Goal: Task Accomplishment & Management: Complete application form

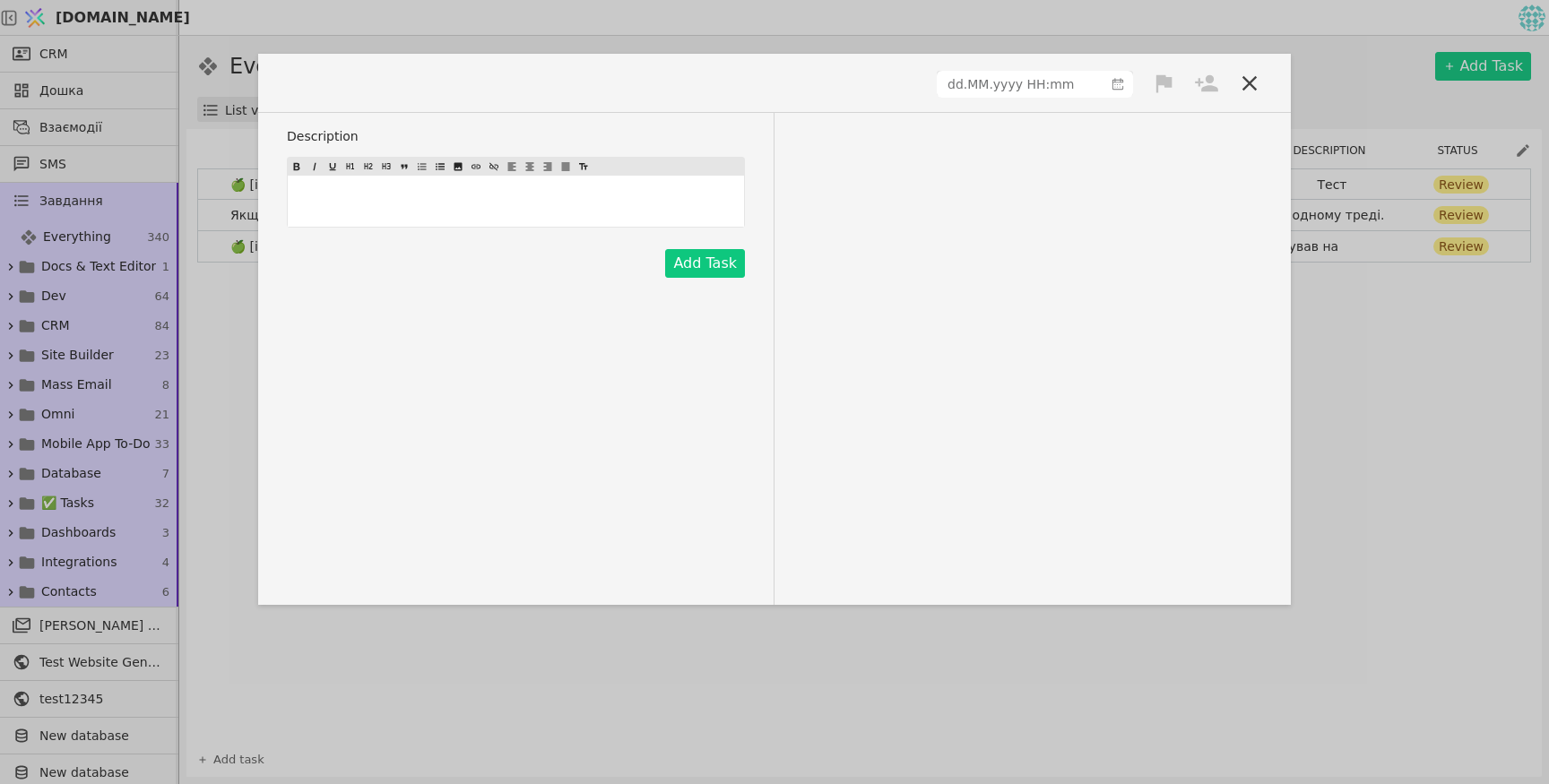
click at [1166, 80] on icon at bounding box center [1163, 83] width 16 height 18
click at [1220, 141] on div "Description ﻿ Add Task" at bounding box center [774, 358] width 1033 height 491
click at [1242, 80] on icon at bounding box center [1249, 83] width 25 height 25
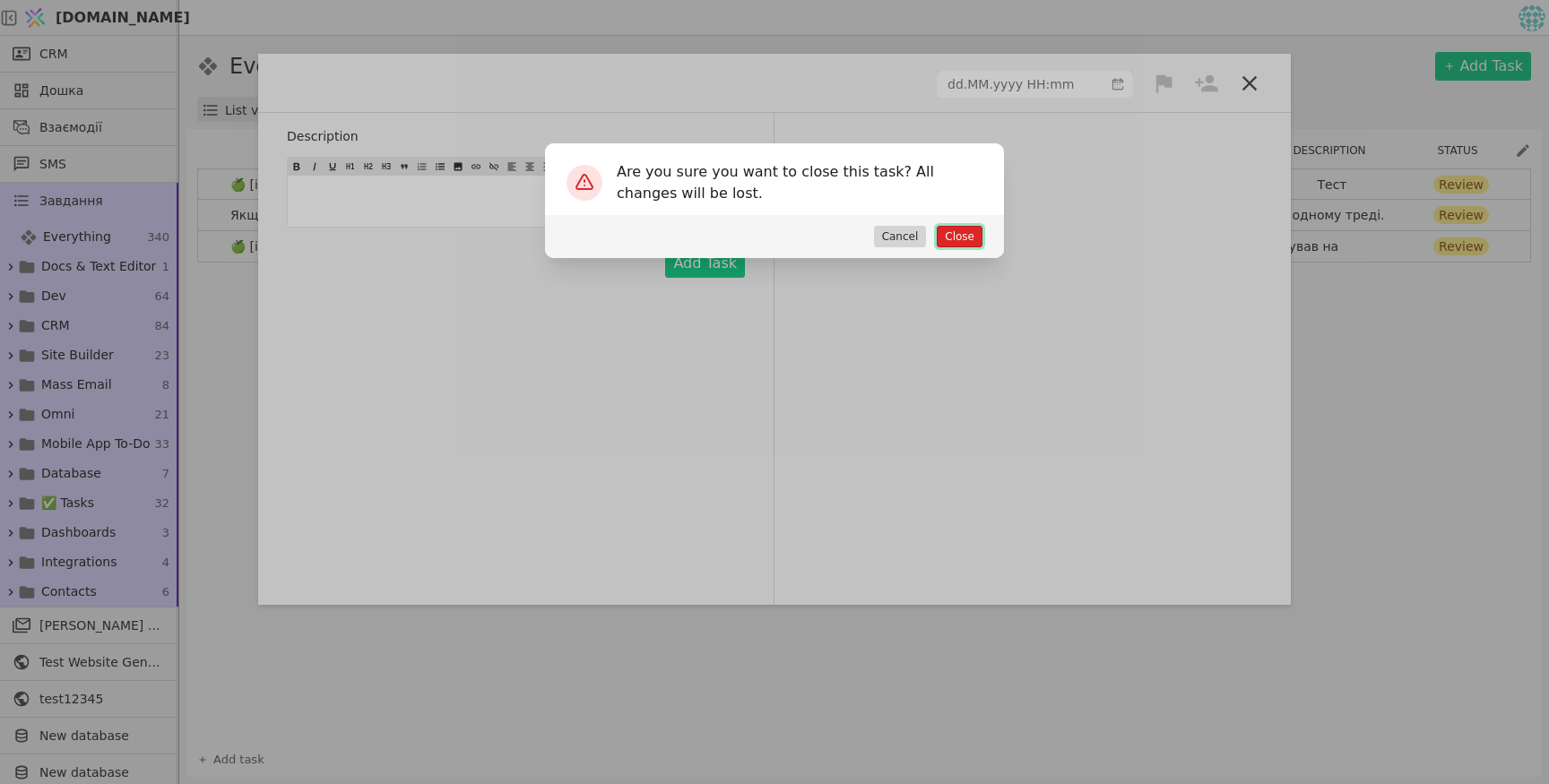
click at [975, 237] on button "Close" at bounding box center [959, 236] width 45 height 22
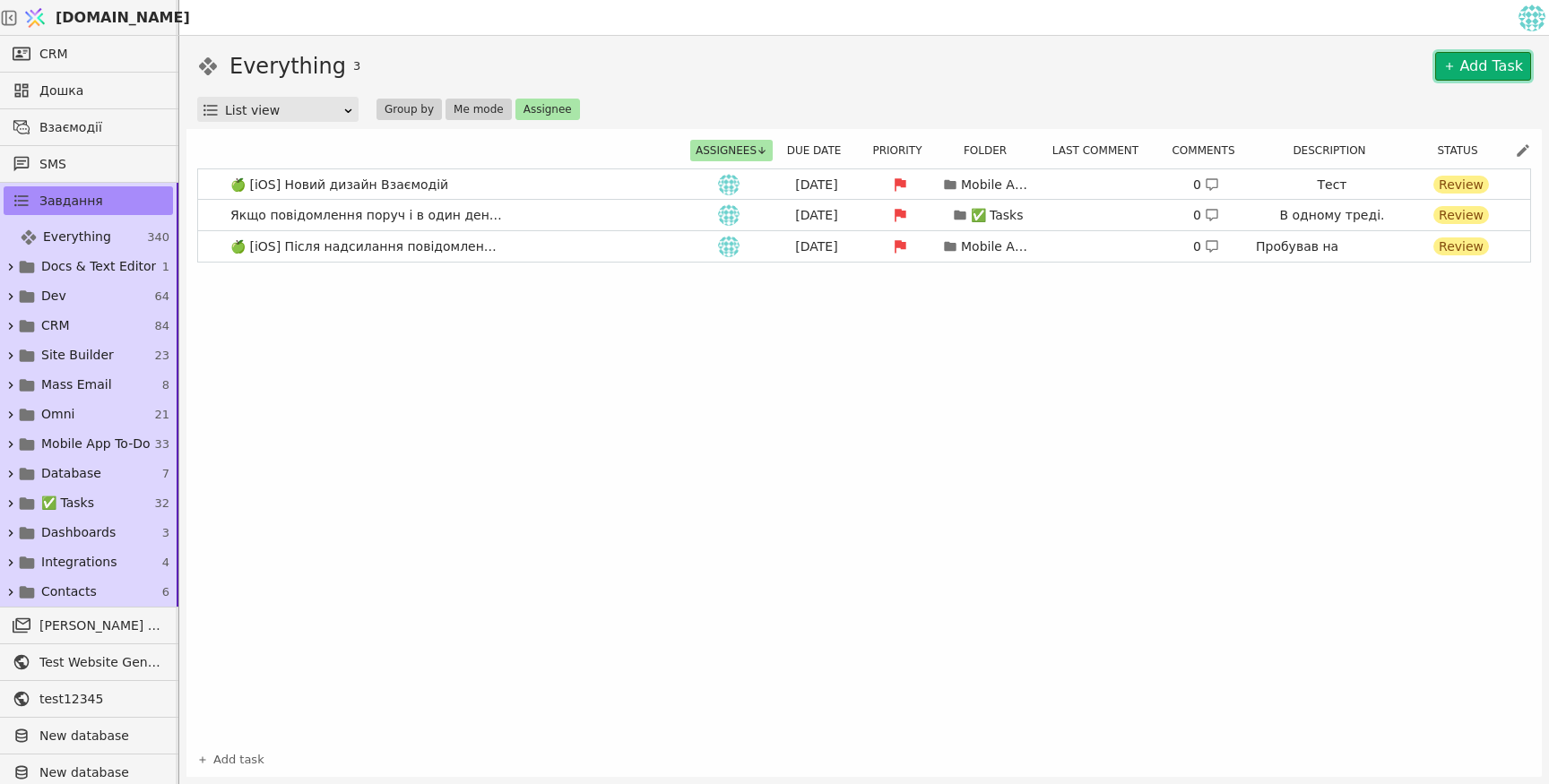
click at [1484, 64] on link "Add Task" at bounding box center [1482, 66] width 96 height 28
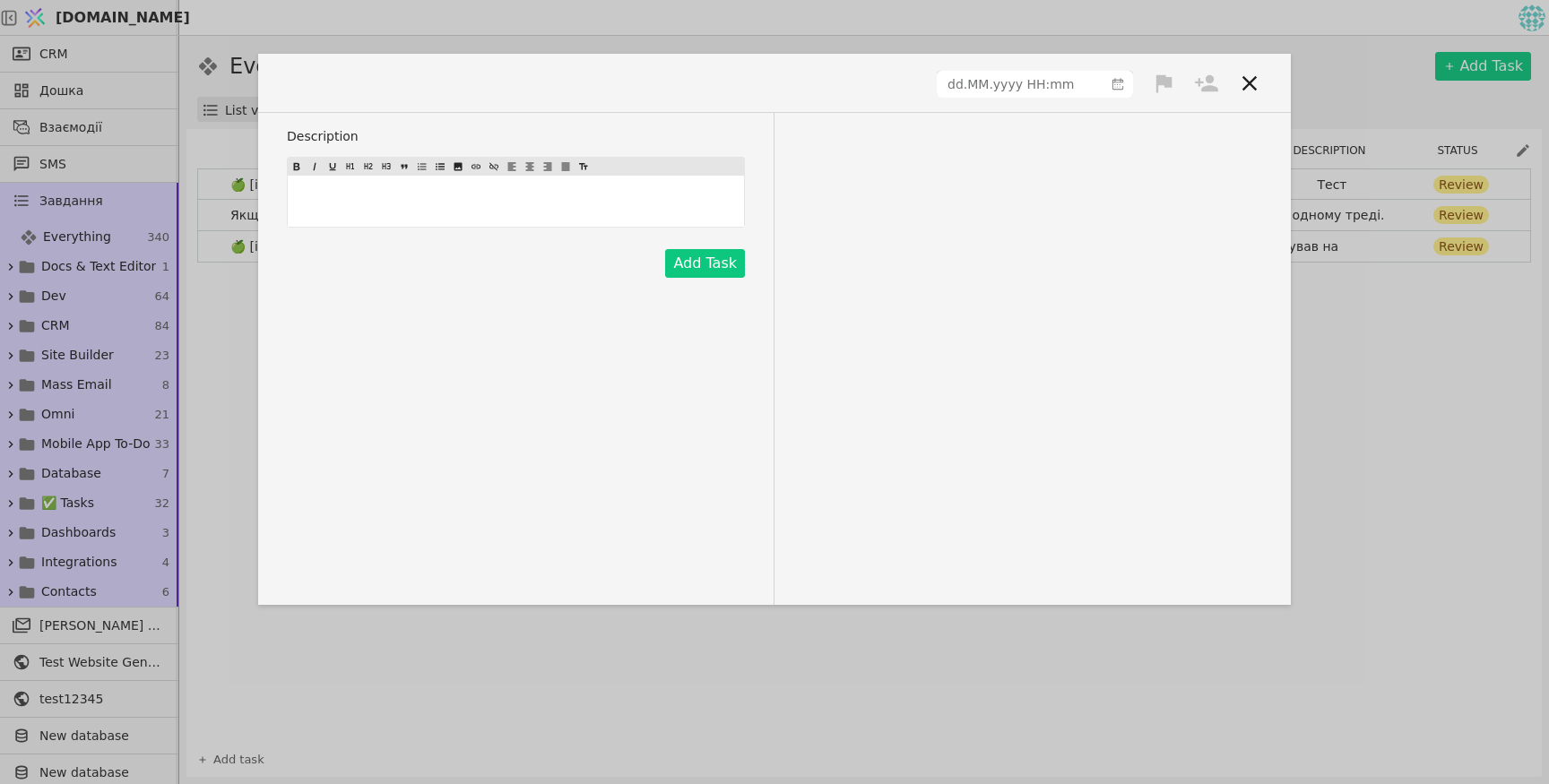
click at [1245, 82] on icon at bounding box center [1249, 83] width 25 height 25
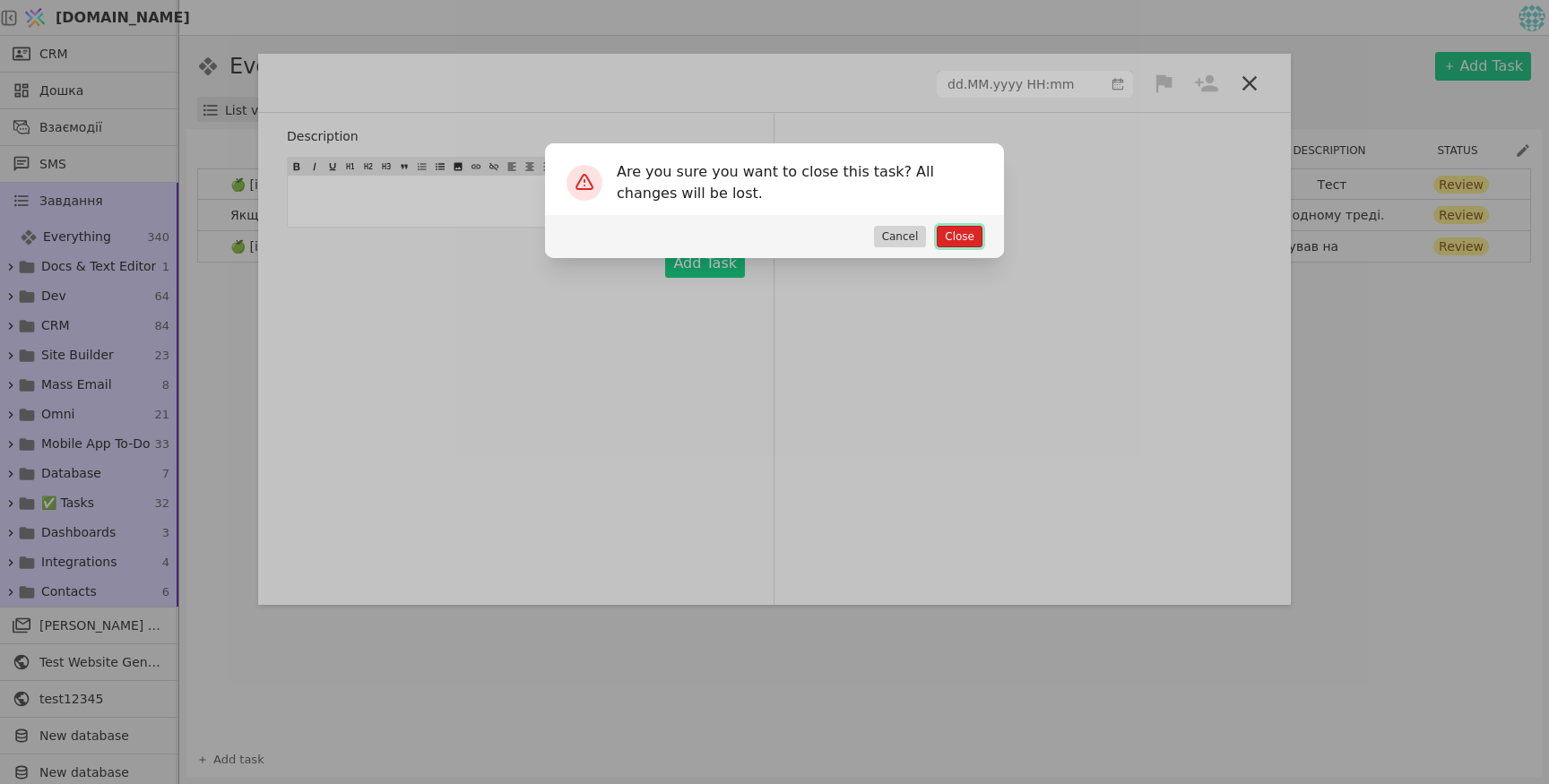
click at [954, 241] on button "Close" at bounding box center [959, 236] width 45 height 22
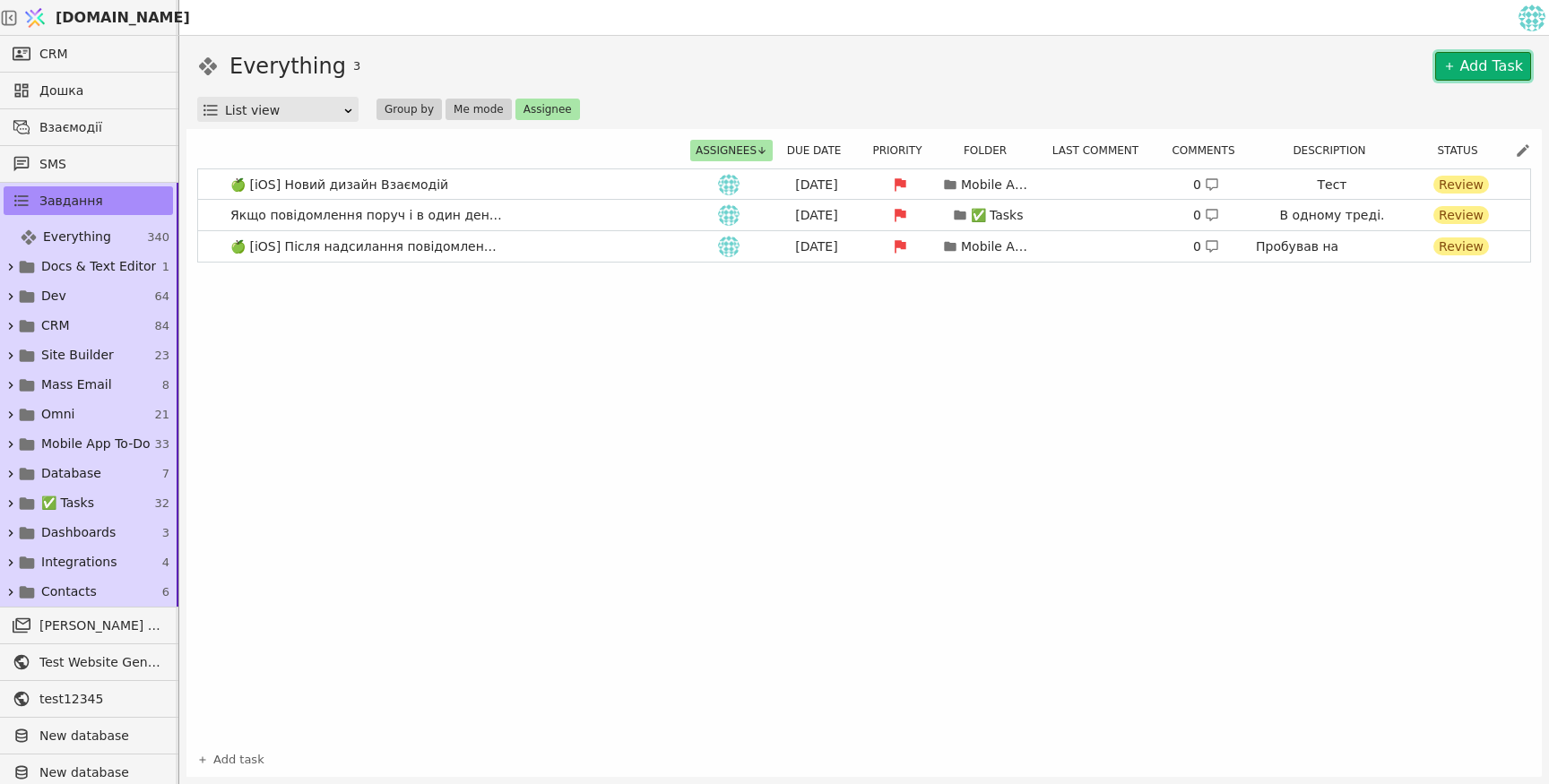
click at [1467, 66] on link "Add Task" at bounding box center [1482, 66] width 96 height 28
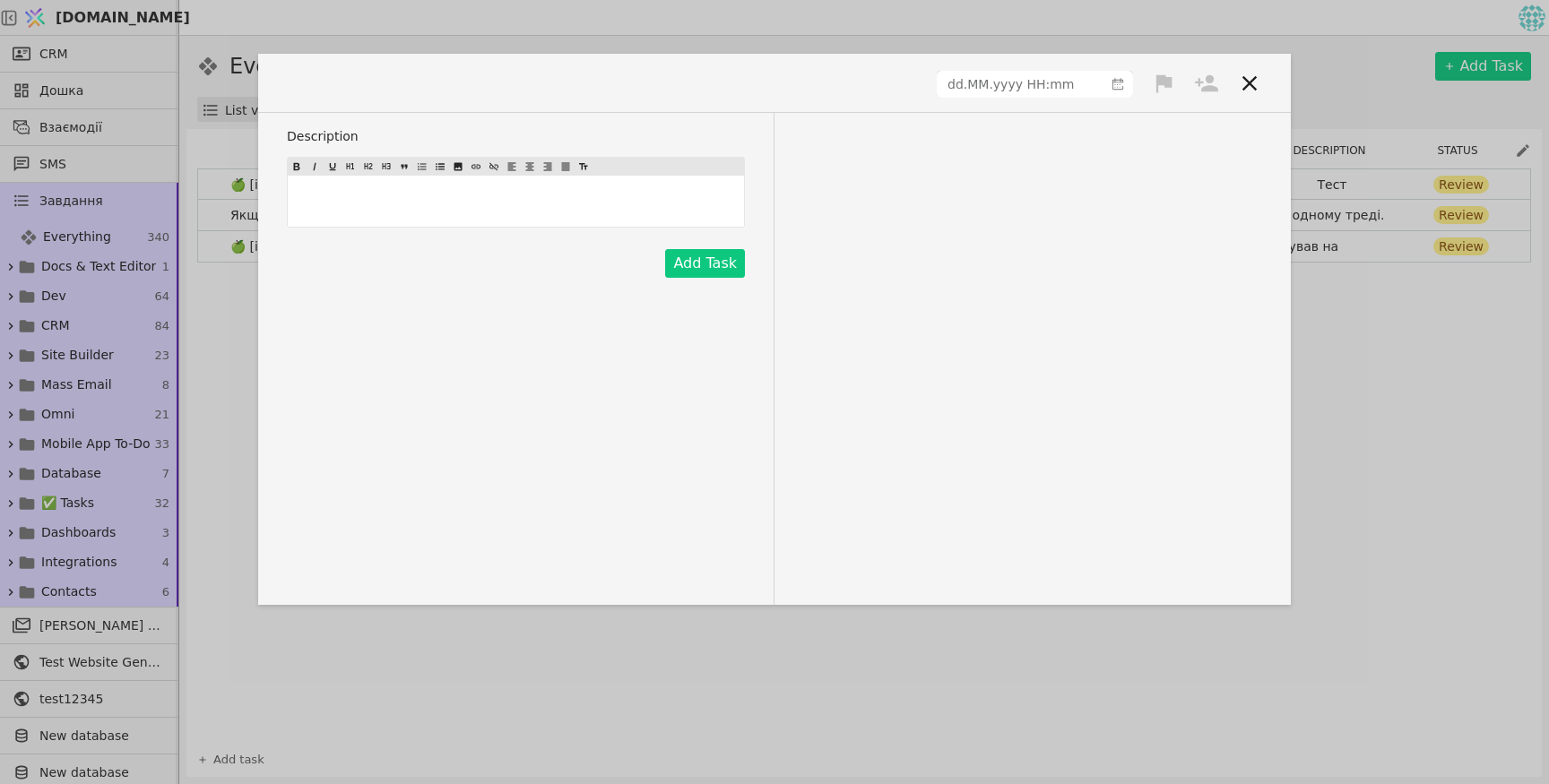
click at [1254, 83] on icon at bounding box center [1249, 83] width 25 height 25
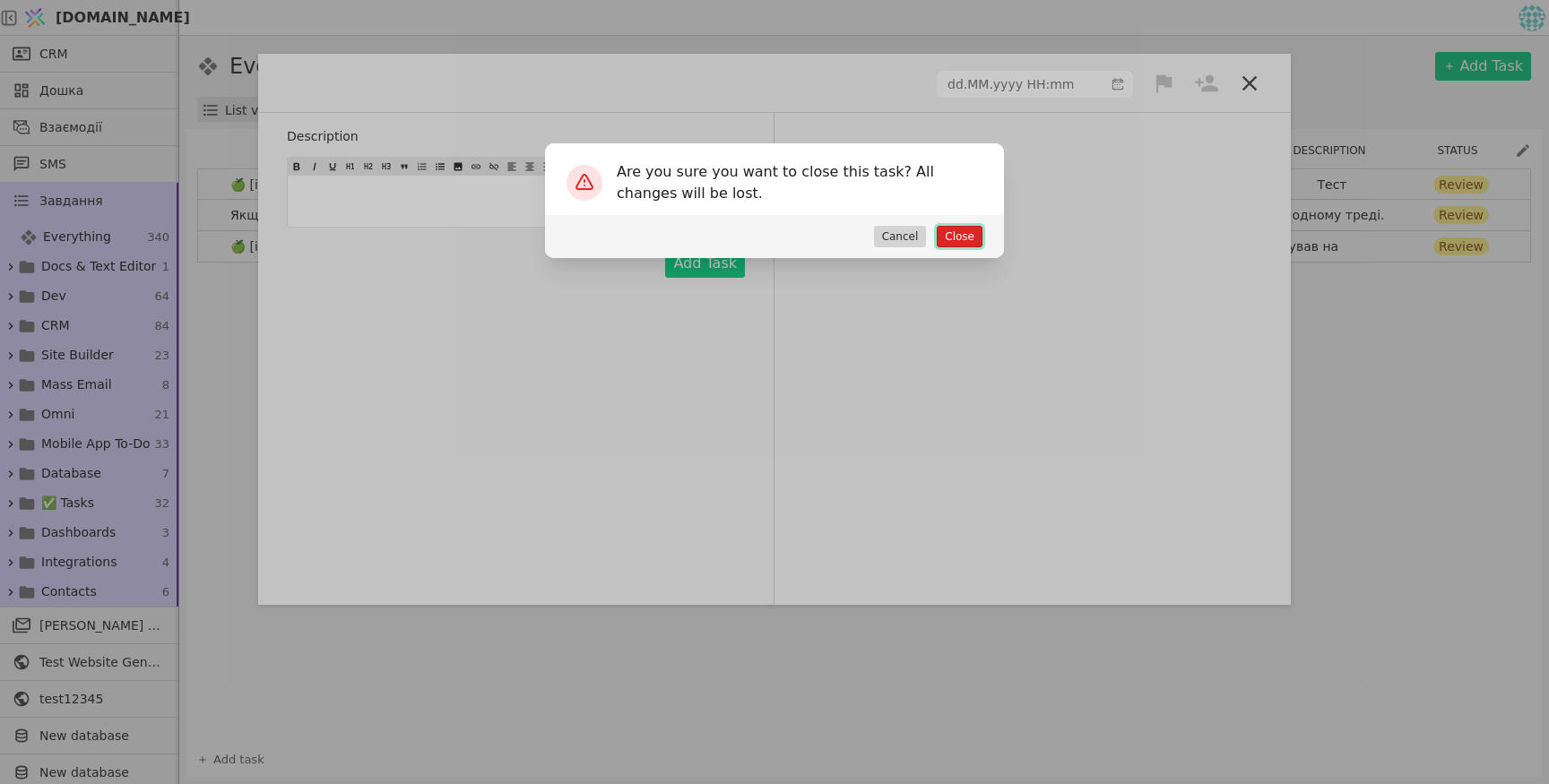
click at [975, 240] on button "Close" at bounding box center [959, 236] width 45 height 22
